Goal: Navigation & Orientation: Find specific page/section

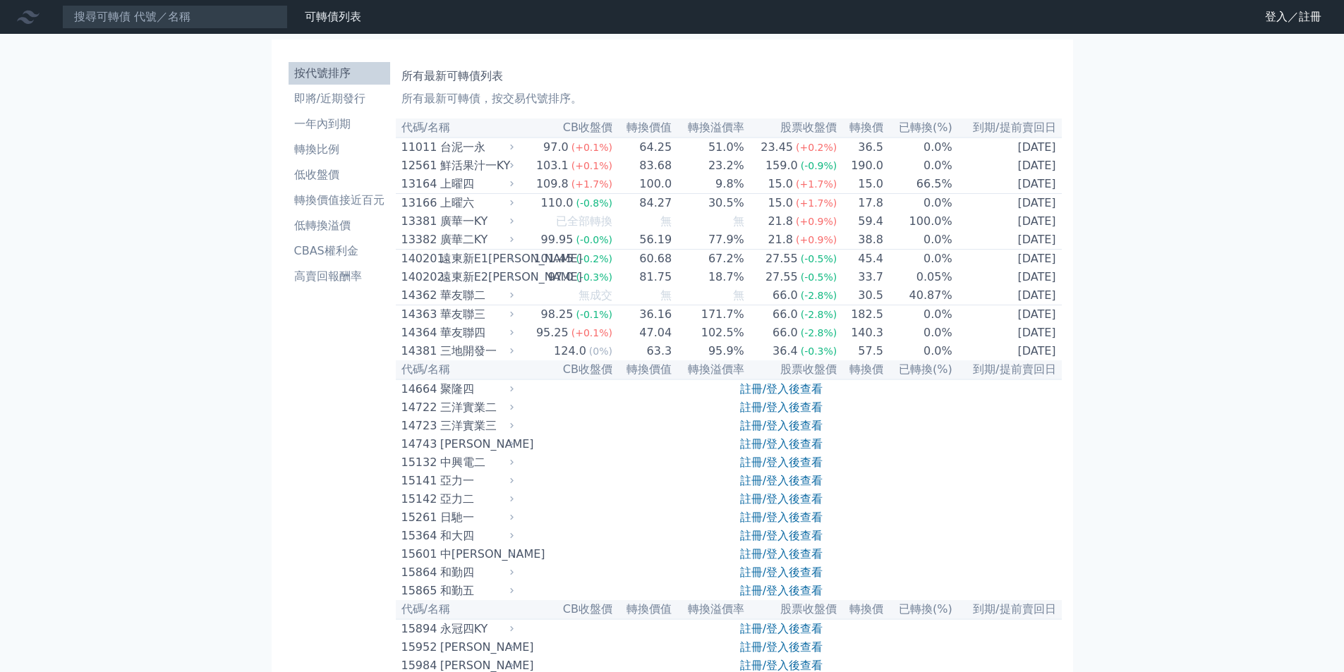
scroll to position [5220, 0]
click at [1269, 15] on link "登入／註冊" at bounding box center [1293, 17] width 79 height 23
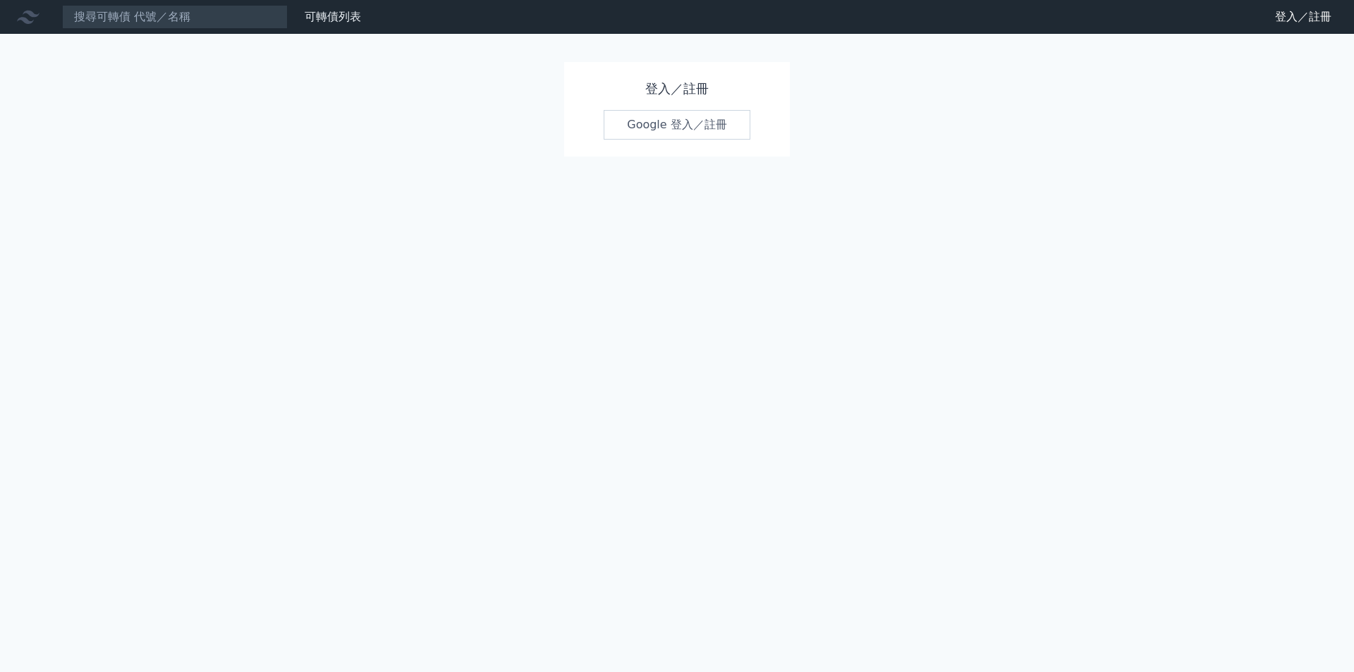
click at [672, 114] on link "Google 登入／註冊" at bounding box center [677, 125] width 147 height 30
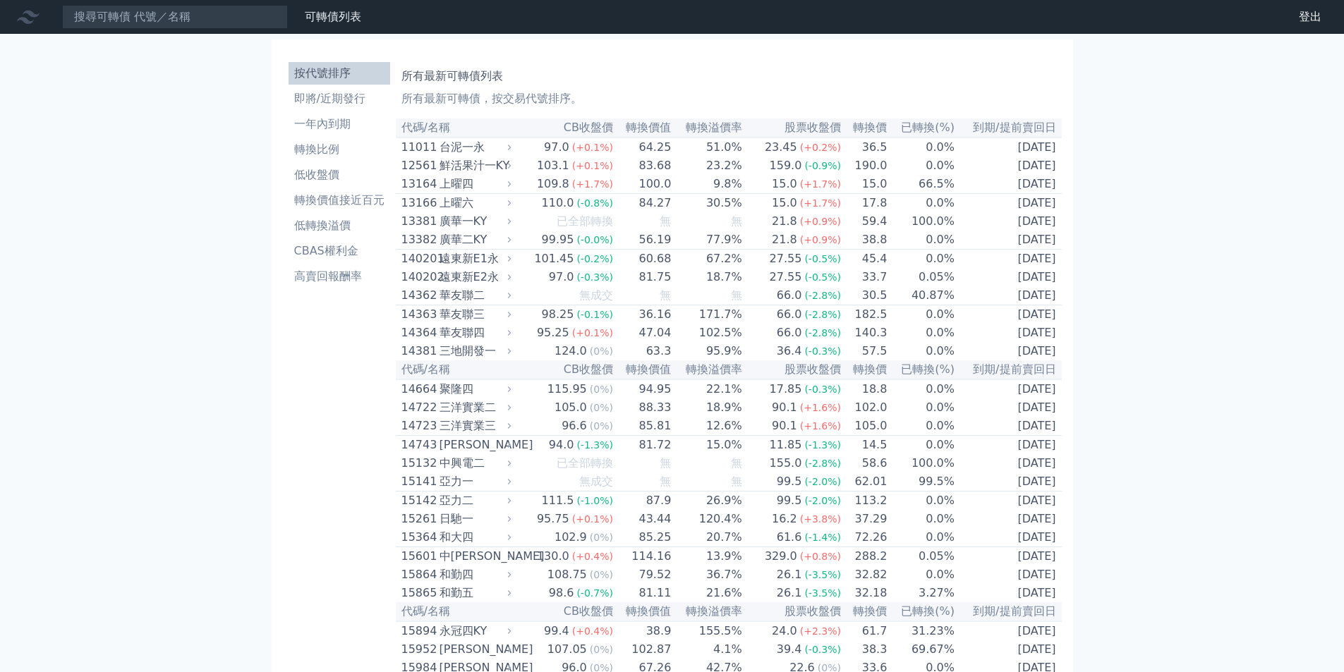
scroll to position [5160, 0]
